Goal: Task Accomplishment & Management: Use online tool/utility

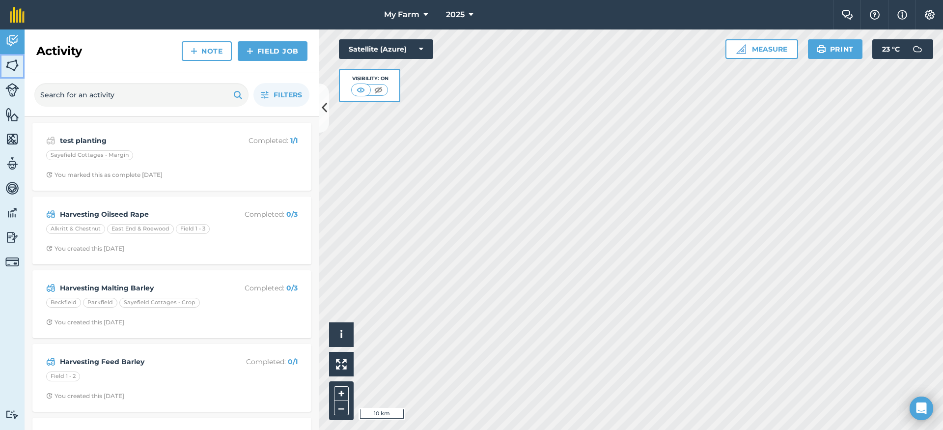
click at [22, 62] on link "Fields" at bounding box center [12, 66] width 25 height 25
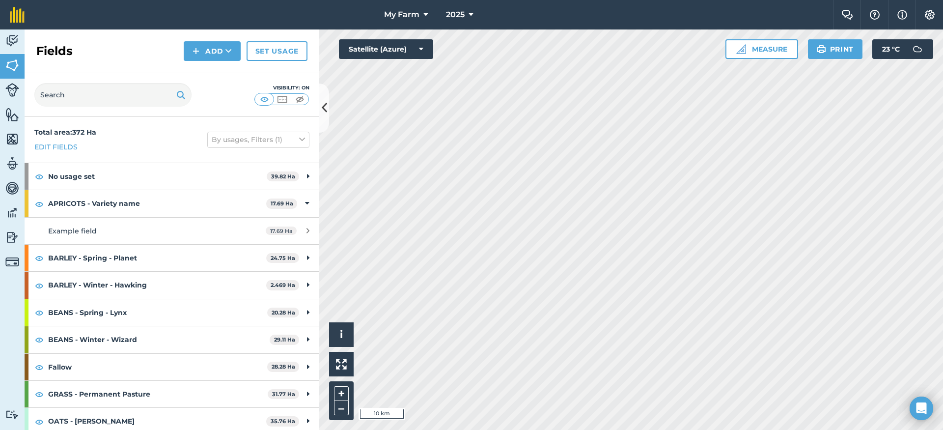
click at [158, 127] on div "Total area : 372 Ha Edit fields By usages, Filters (1)" at bounding box center [172, 140] width 295 height 46
click at [156, 175] on strong "No usage set" at bounding box center [157, 176] width 219 height 27
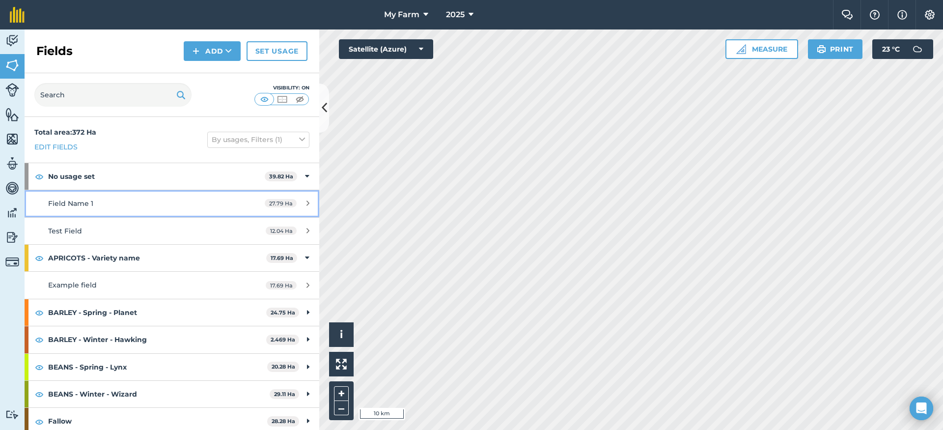
click at [143, 207] on div "Field Name 1" at bounding box center [140, 203] width 185 height 11
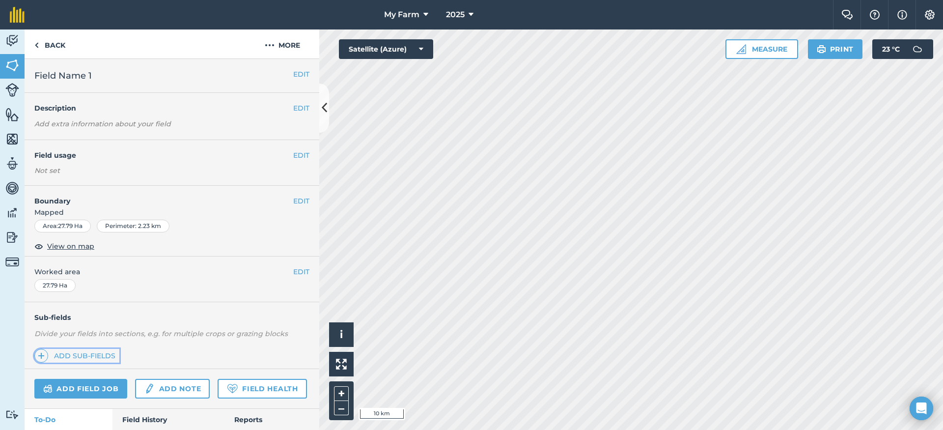
click at [85, 355] on link "Add sub-fields" at bounding box center [76, 356] width 85 height 14
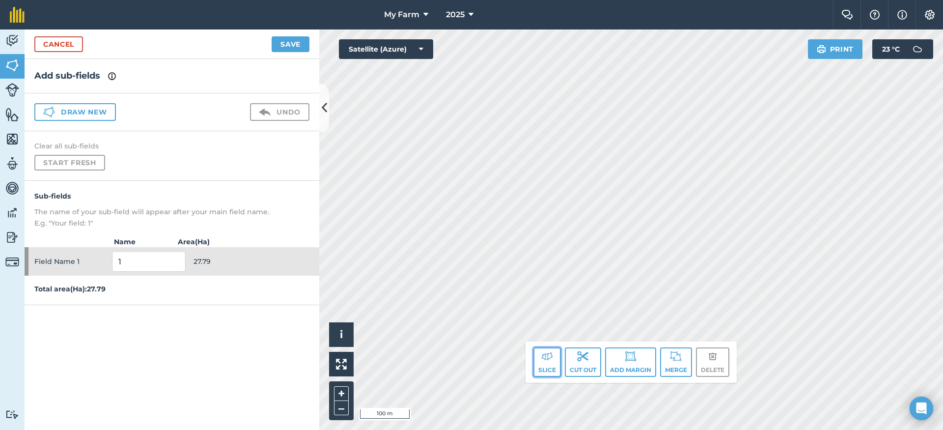
drag, startPoint x: 548, startPoint y: 366, endPoint x: 529, endPoint y: 351, distance: 24.4
click at [548, 366] on button "Slice" at bounding box center [547, 361] width 28 height 29
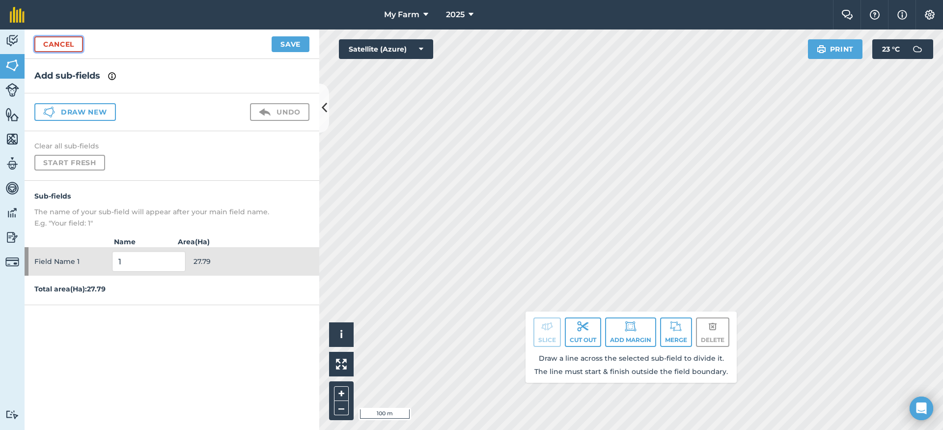
click at [68, 40] on link "Cancel" at bounding box center [58, 44] width 49 height 16
